Goal: Task Accomplishment & Management: Complete application form

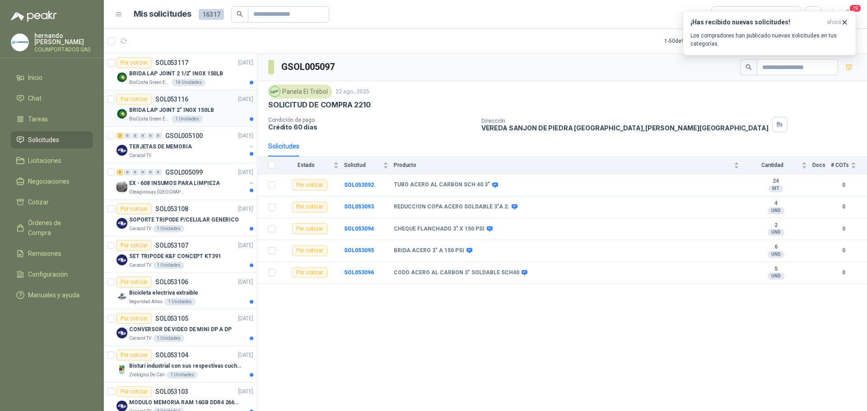
click at [210, 112] on div "BRIDA LAP JOINT 2" INOX 150LB" at bounding box center [191, 110] width 124 height 11
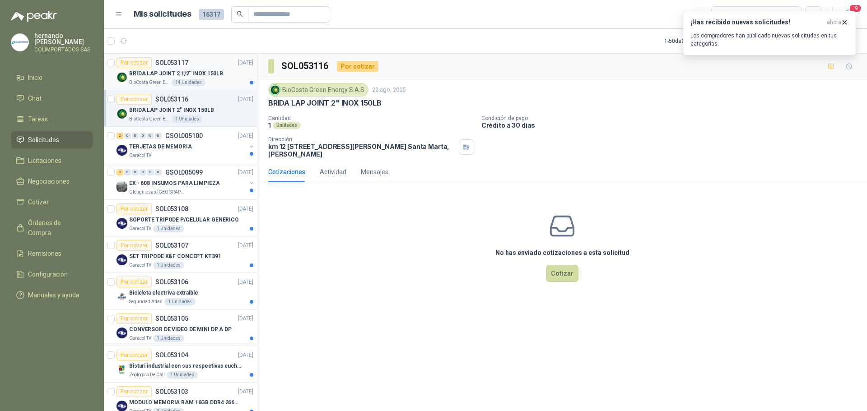
click at [210, 78] on div "BRIDA LAP JOINT 2 1/2" INOX 150LB" at bounding box center [191, 73] width 124 height 11
click at [844, 21] on icon "button" at bounding box center [845, 22] width 4 height 4
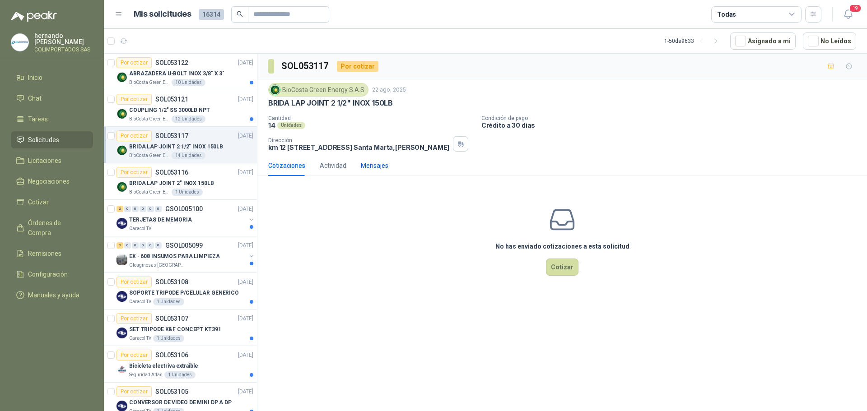
click at [377, 171] on div "Mensajes" at bounding box center [375, 166] width 28 height 10
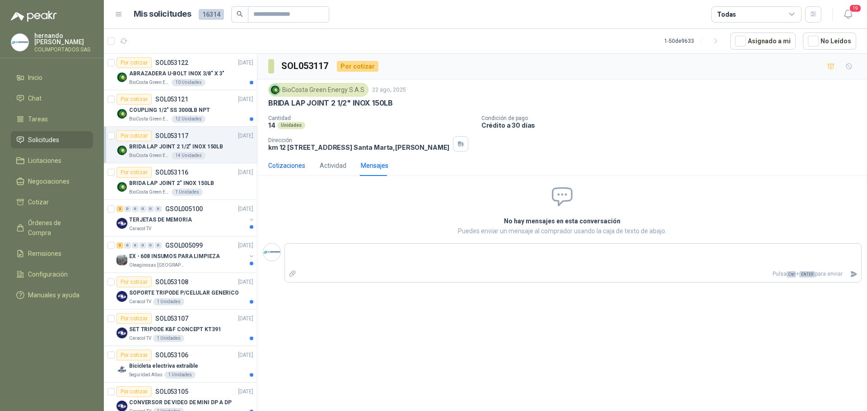
click at [283, 170] on div "Cotizaciones" at bounding box center [286, 166] width 37 height 10
